Goal: Browse casually

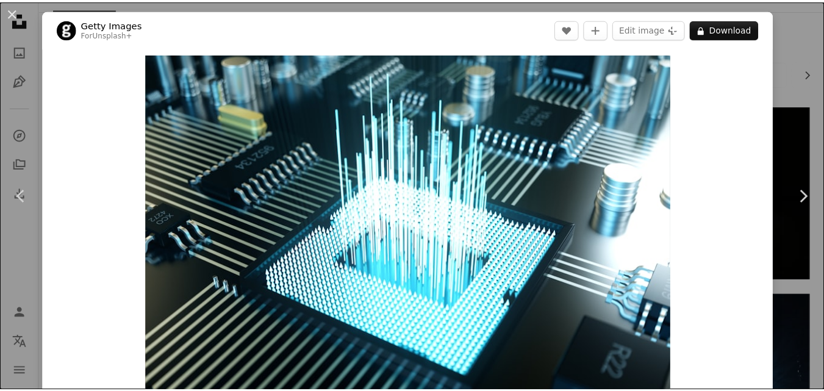
scroll to position [61, 0]
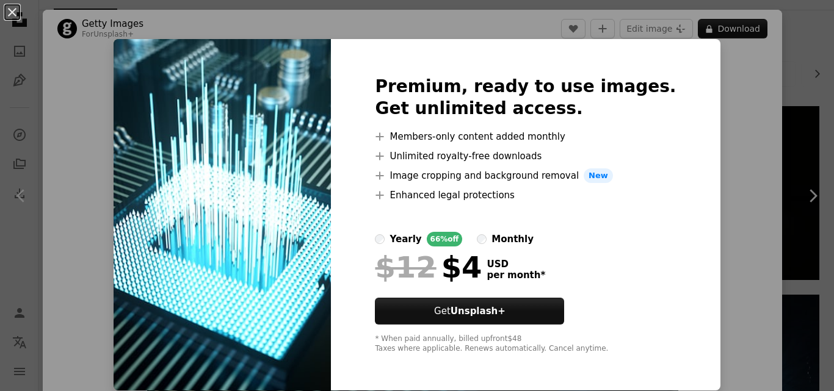
click at [741, 135] on div "An X shape Premium, ready to use images. Get unlimited access. A plus sign Memb…" at bounding box center [417, 195] width 834 height 391
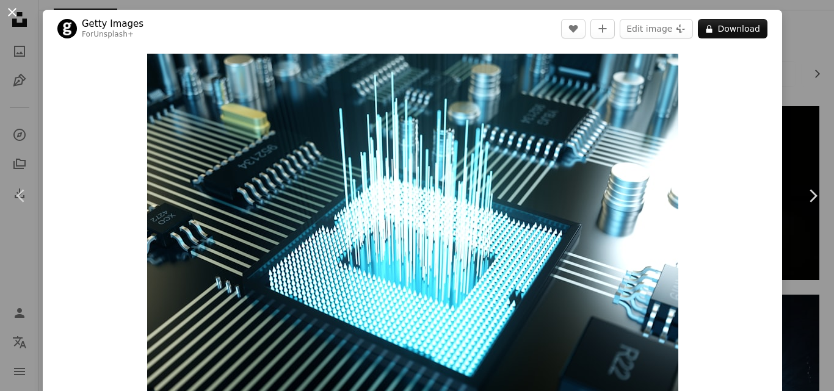
click at [9, 13] on button "An X shape" at bounding box center [12, 12] width 15 height 15
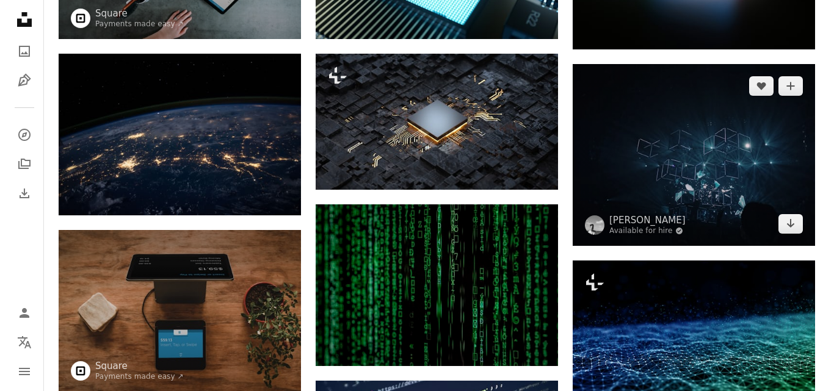
scroll to position [305, 0]
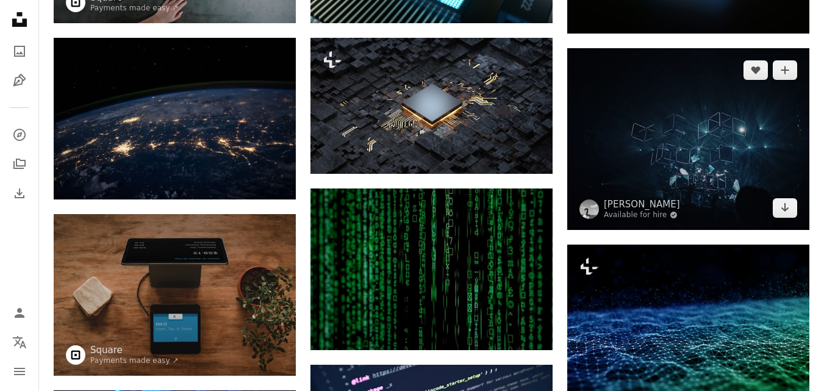
click at [676, 157] on img at bounding box center [688, 139] width 242 height 182
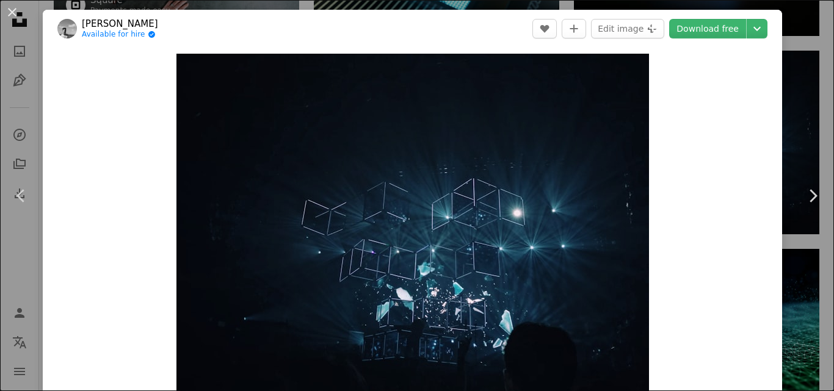
drag, startPoint x: 377, startPoint y: 222, endPoint x: 688, endPoint y: 134, distance: 322.6
click at [688, 134] on div "Zoom in" at bounding box center [412, 231] width 739 height 367
click at [12, 16] on button "An X shape" at bounding box center [12, 12] width 15 height 15
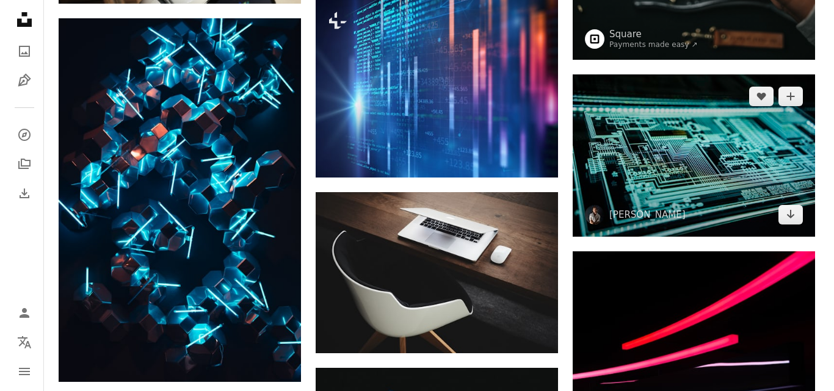
scroll to position [1220, 0]
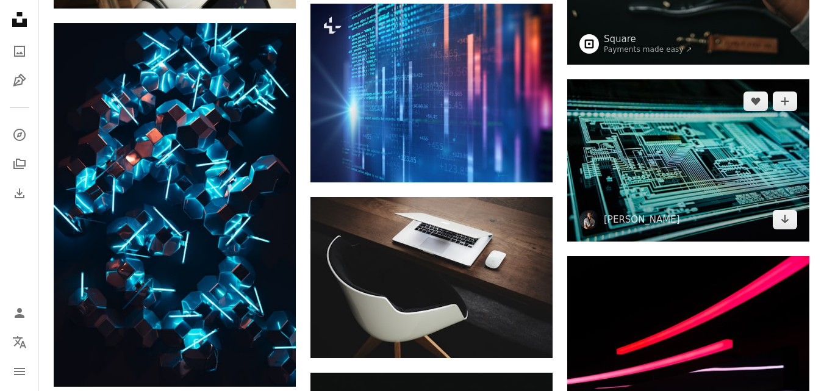
click at [712, 178] on img at bounding box center [688, 160] width 242 height 162
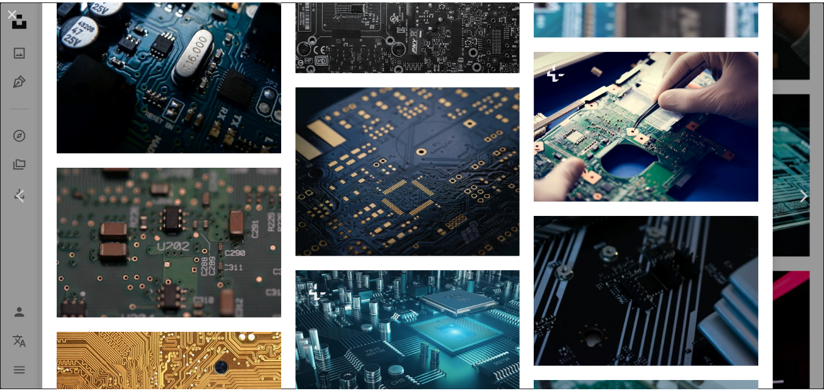
scroll to position [4394, 0]
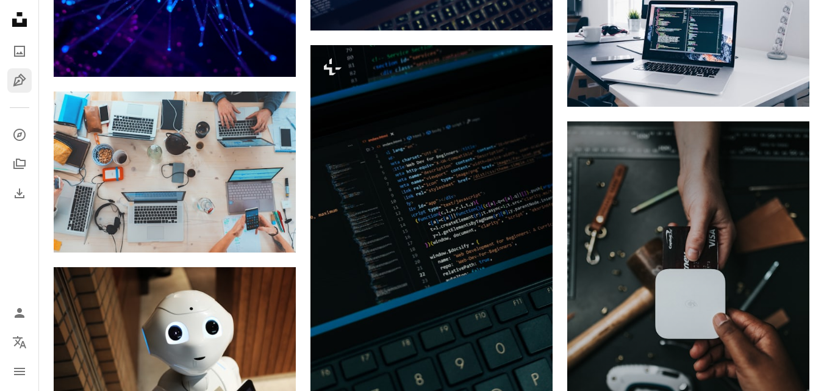
scroll to position [793, 0]
